Goal: Task Accomplishment & Management: Use online tool/utility

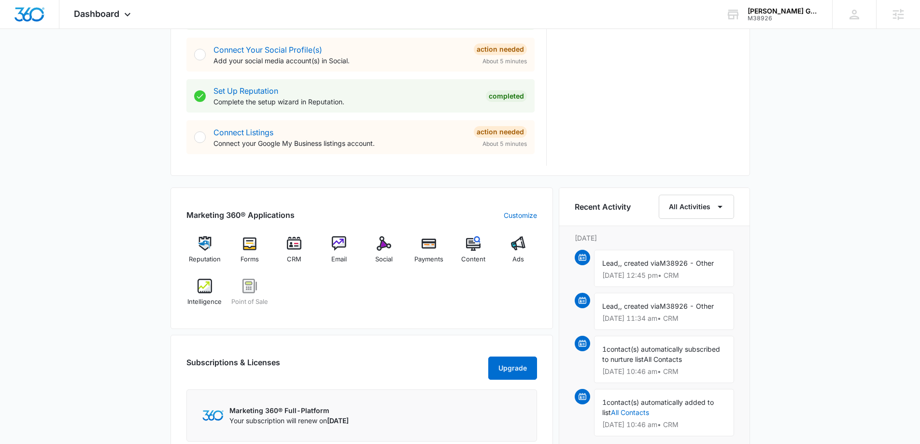
scroll to position [483, 0]
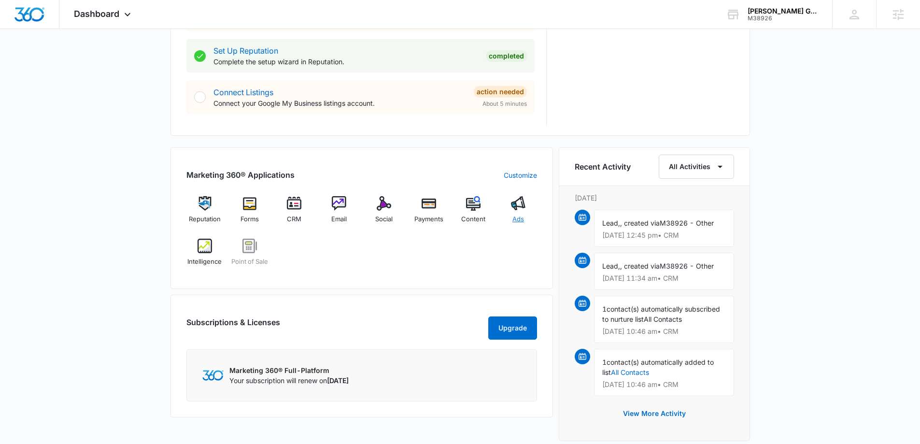
click at [525, 208] on img at bounding box center [518, 203] width 14 height 14
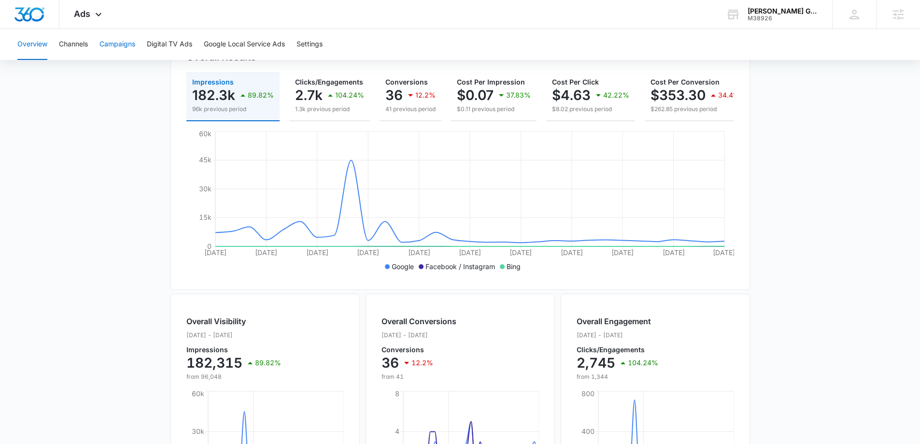
scroll to position [106, 0]
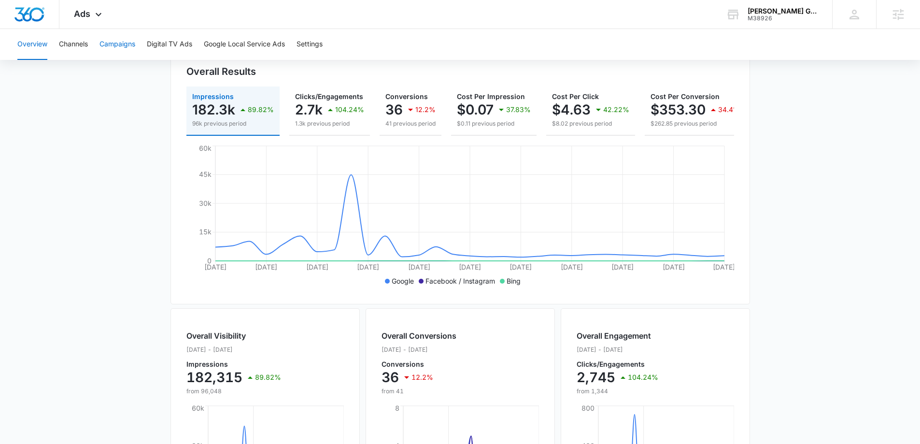
click at [108, 47] on button "Campaigns" at bounding box center [117, 44] width 36 height 31
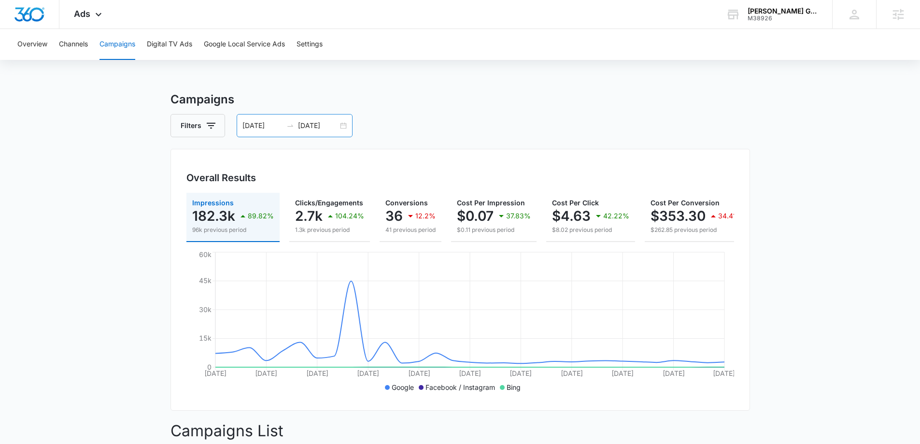
click at [345, 125] on div "[DATE] [DATE]" at bounding box center [295, 125] width 116 height 23
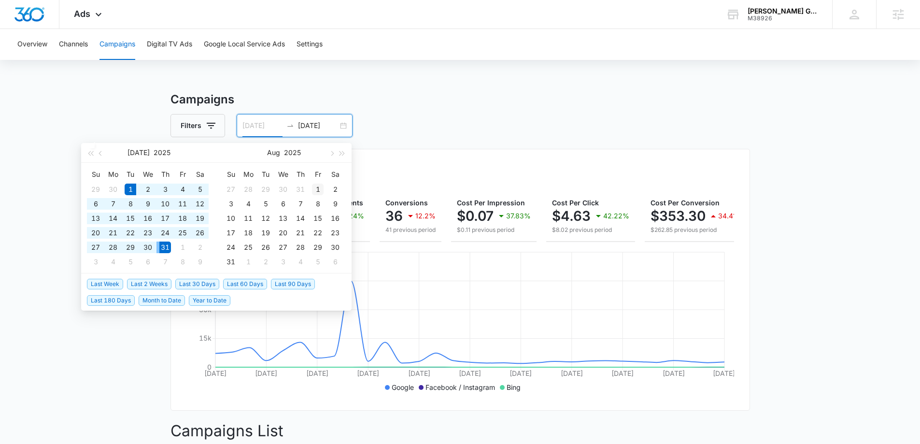
type input "[DATE]"
click at [315, 185] on div "1" at bounding box center [318, 189] width 12 height 12
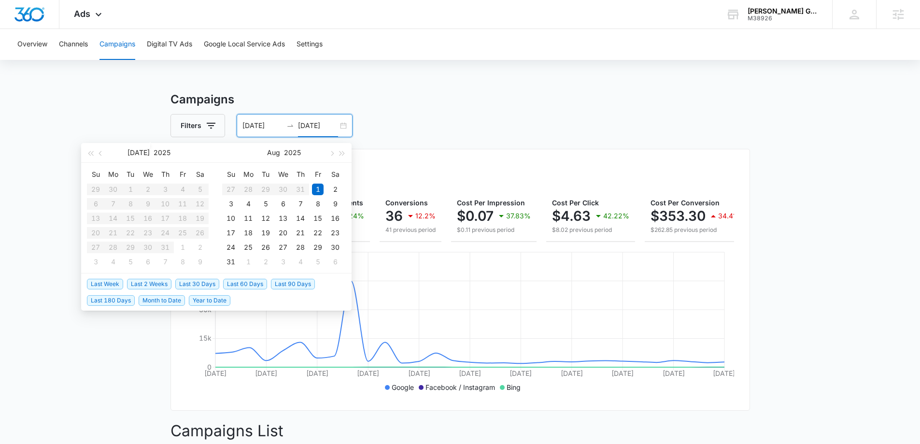
type input "[DATE]"
click at [230, 262] on div "31" at bounding box center [231, 262] width 12 height 12
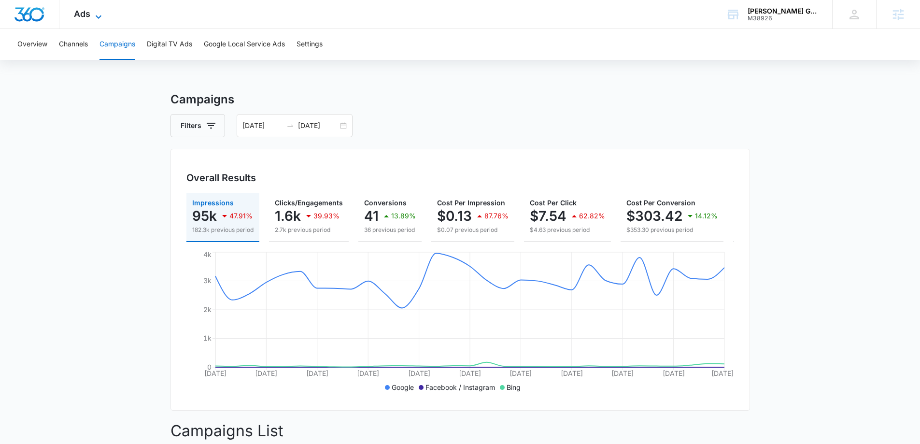
click at [94, 11] on icon at bounding box center [99, 17] width 12 height 12
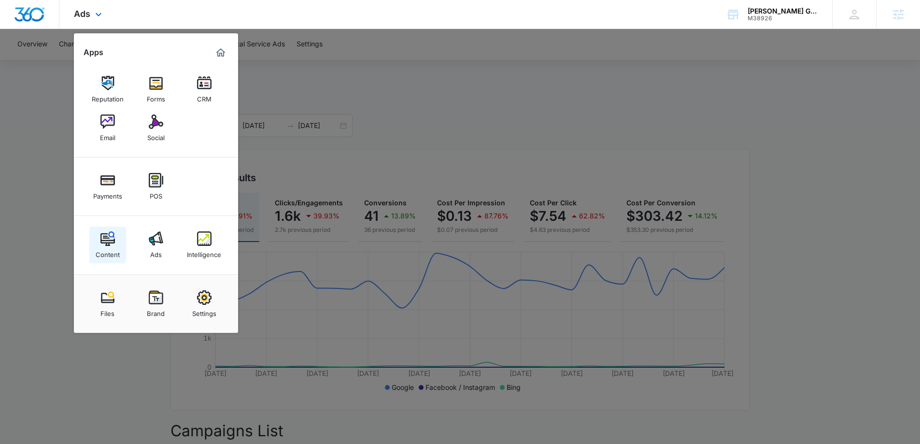
click at [122, 239] on link "Content" at bounding box center [107, 244] width 37 height 37
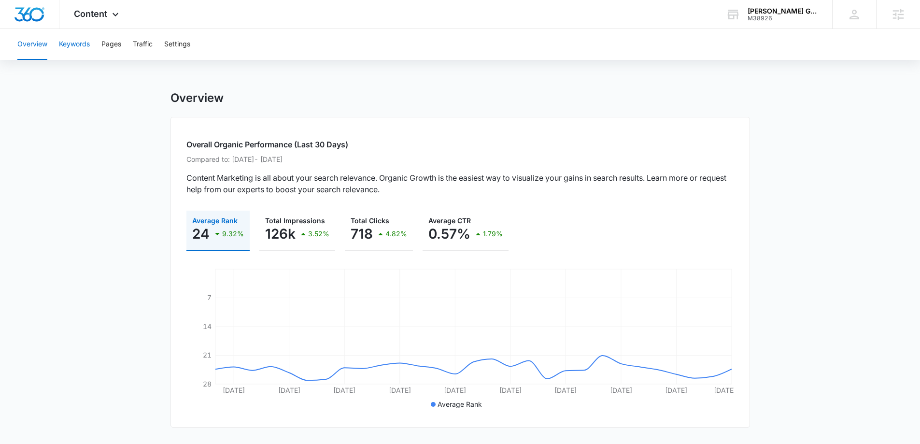
click at [70, 46] on button "Keywords" at bounding box center [74, 44] width 31 height 31
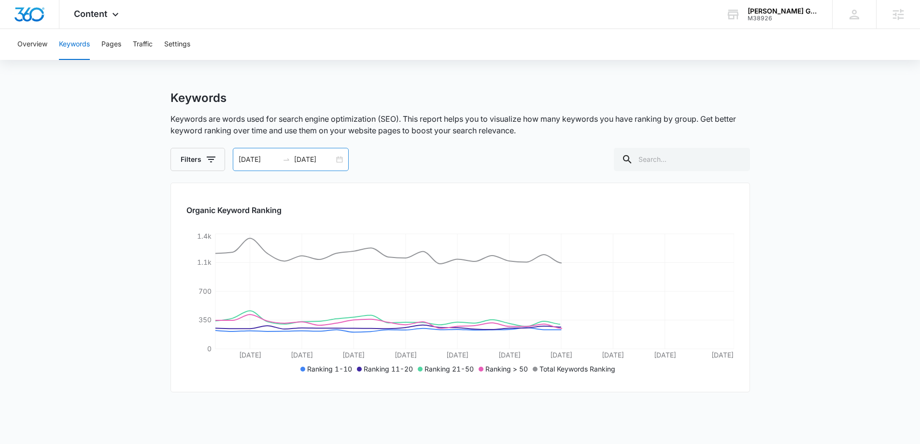
click at [277, 161] on input "08/01/2025" at bounding box center [259, 159] width 40 height 11
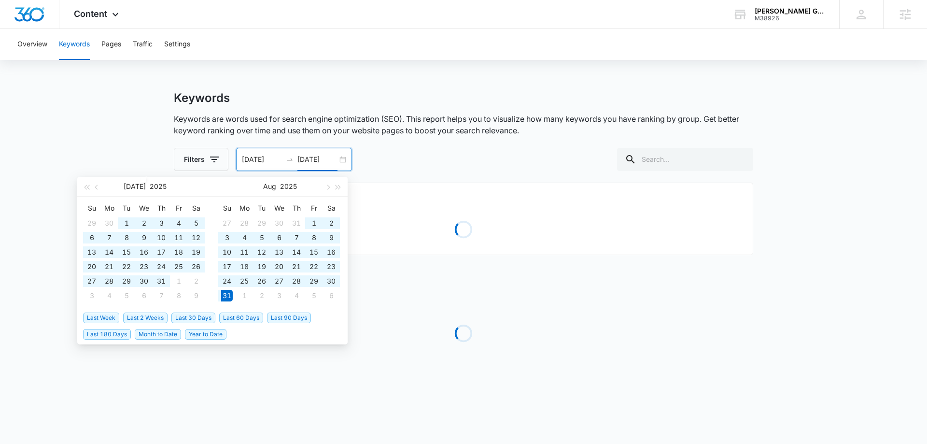
click at [141, 120] on main "Keywords Keywords are words used for search engine optimization (SEO). This rep…" at bounding box center [463, 254] width 927 height 326
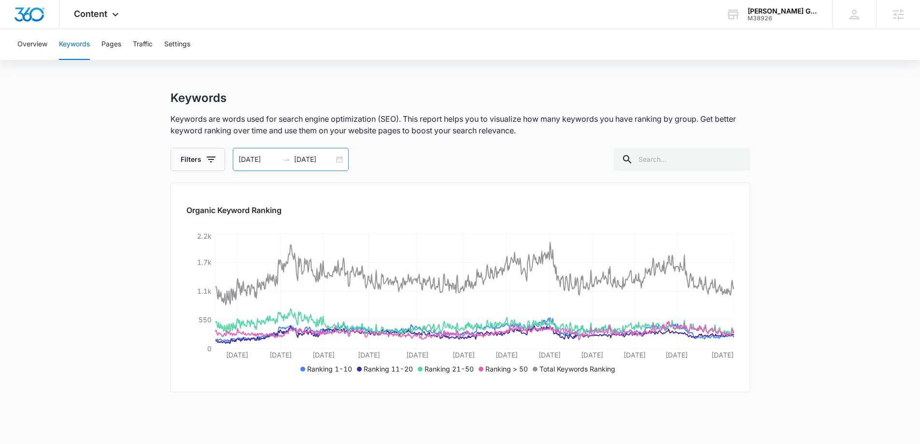
click at [271, 160] on input "08/01/2023" at bounding box center [259, 159] width 40 height 11
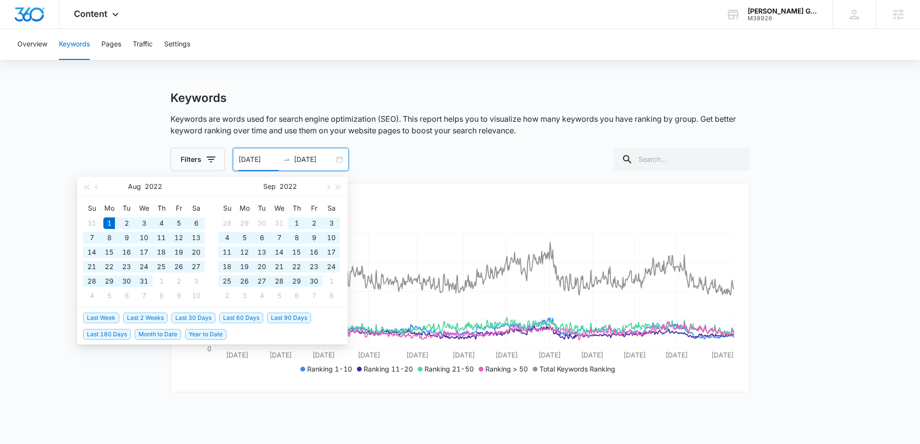
type input "08/01/2022"
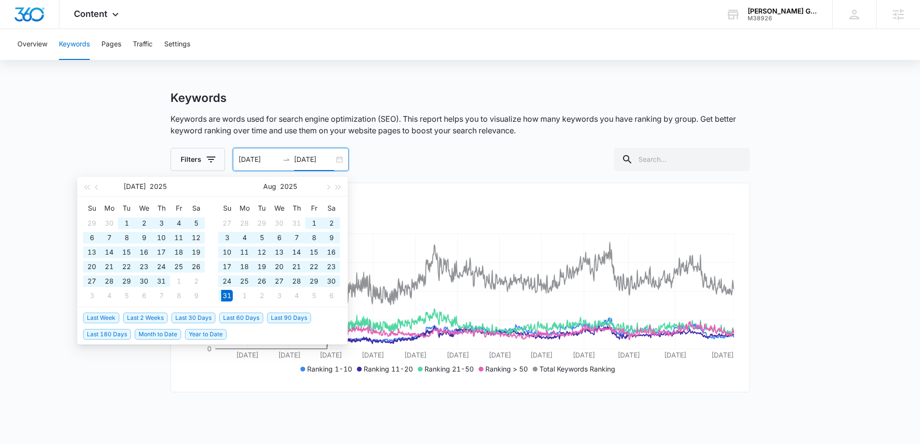
click at [105, 111] on main "Keywords Keywords are words used for search engine optimization (SEO). This rep…" at bounding box center [460, 323] width 920 height 464
